Goal: Task Accomplishment & Management: Manage account settings

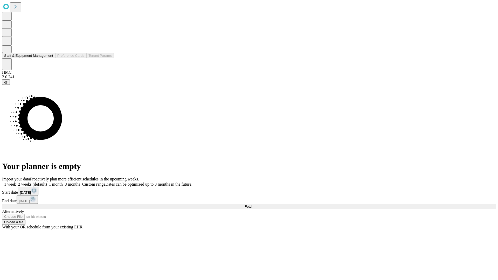
click at [50, 58] on button "Staff & Equipment Management" at bounding box center [28, 55] width 53 height 5
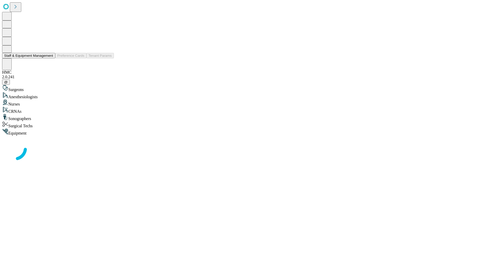
click at [50, 58] on button "Staff & Equipment Management" at bounding box center [28, 55] width 53 height 5
